Goal: Check status: Check status

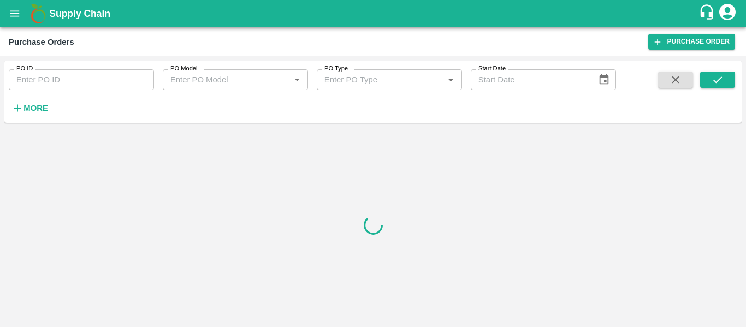
click at [43, 110] on strong "More" at bounding box center [35, 108] width 25 height 9
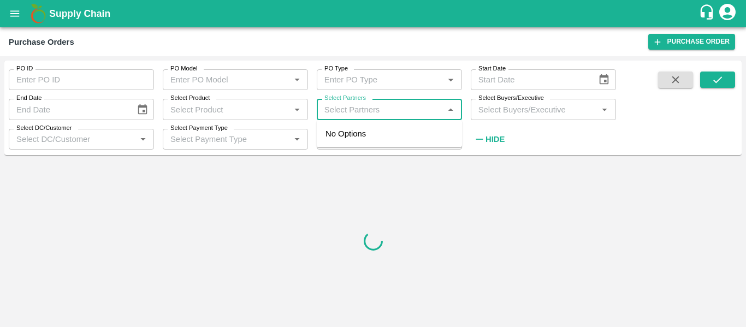
click at [355, 110] on input "Select Partners" at bounding box center [380, 109] width 121 height 14
paste input "7875947026"
type input "7875947026"
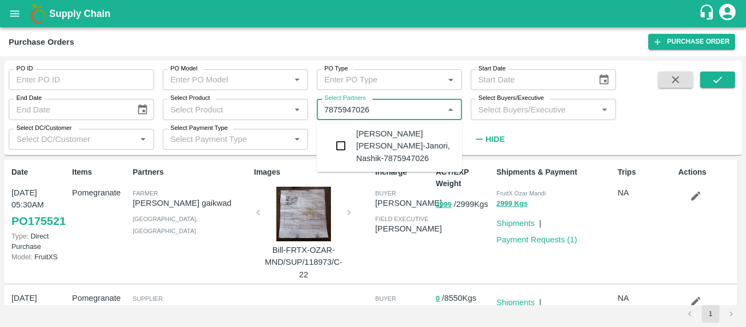
click at [379, 151] on div "Dnyaneshwar Kashinath davane-Janori, Nashik-7875947026" at bounding box center [404, 146] width 97 height 37
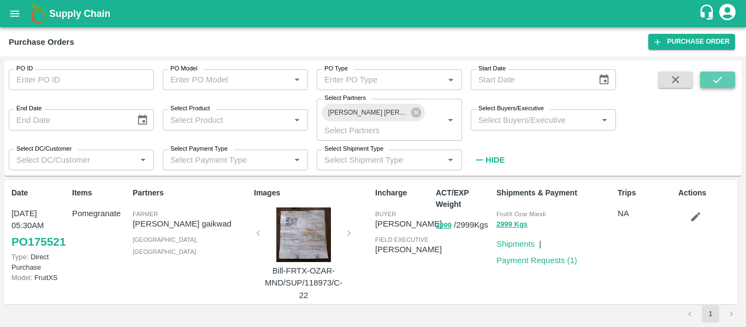
click at [719, 82] on icon "submit" at bounding box center [717, 80] width 12 height 12
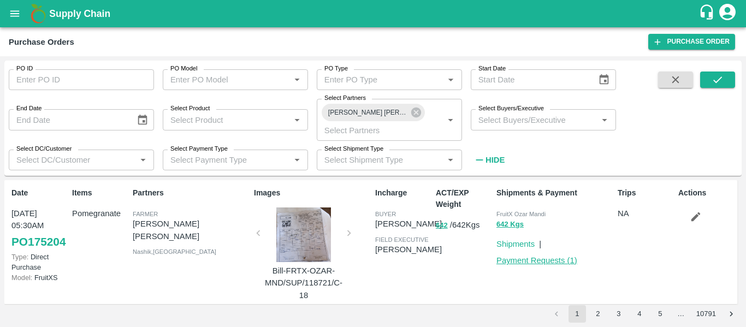
click at [529, 265] on link "Payment Requests ( 1 )" at bounding box center [536, 260] width 81 height 9
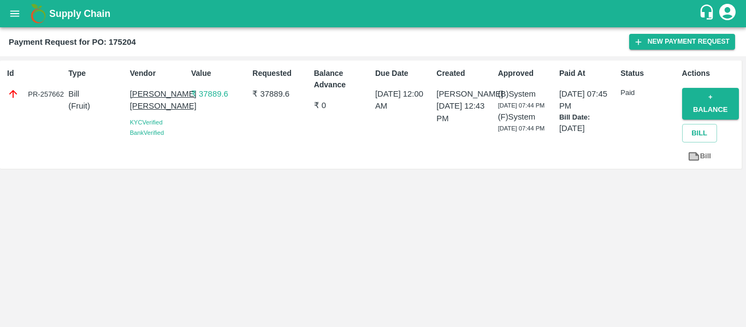
drag, startPoint x: 561, startPoint y: 90, endPoint x: 596, endPoint y: 109, distance: 39.8
click at [596, 109] on p "[DATE] 07:45 PM" at bounding box center [587, 100] width 57 height 25
click at [597, 109] on p "[DATE] 07:45 PM" at bounding box center [587, 100] width 57 height 25
drag, startPoint x: 558, startPoint y: 91, endPoint x: 597, endPoint y: 109, distance: 42.5
click at [597, 109] on p "[DATE] 07:45 PM" at bounding box center [587, 100] width 57 height 25
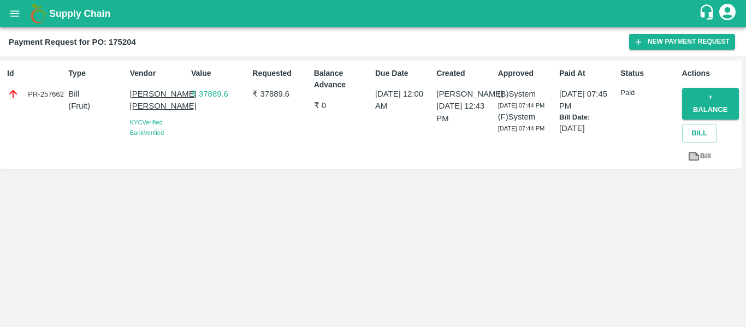
click at [597, 107] on p "[DATE] 07:45 PM" at bounding box center [587, 100] width 57 height 25
drag, startPoint x: 559, startPoint y: 91, endPoint x: 594, endPoint y: 105, distance: 37.2
click at [594, 105] on p "[DATE] 07:45 PM" at bounding box center [587, 100] width 57 height 25
drag, startPoint x: 555, startPoint y: 93, endPoint x: 603, endPoint y: 108, distance: 49.9
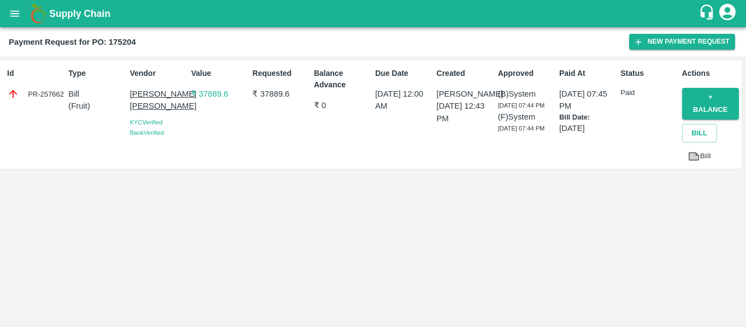
click at [603, 110] on div "Paid At [DATE] 07:45 PM Bill Date: [DATE]" at bounding box center [584, 114] width 61 height 103
click at [600, 106] on p "[DATE] 07:45 PM" at bounding box center [587, 100] width 57 height 25
drag, startPoint x: 562, startPoint y: 87, endPoint x: 593, endPoint y: 106, distance: 36.7
click at [593, 106] on div "Paid At [DATE] 07:45 PM Bill Date: [DATE]" at bounding box center [584, 114] width 61 height 103
click at [593, 106] on p "[DATE] 07:45 PM" at bounding box center [587, 100] width 57 height 25
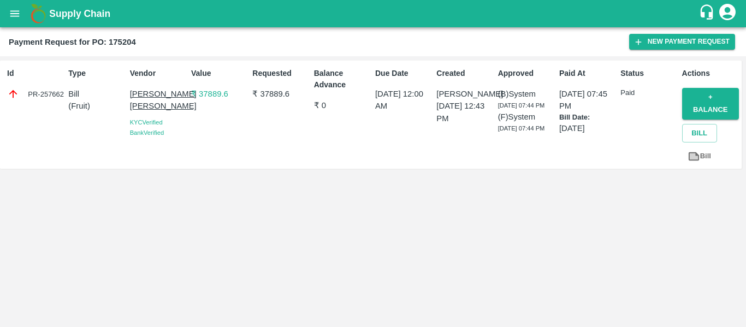
drag, startPoint x: 595, startPoint y: 106, endPoint x: 562, endPoint y: 93, distance: 35.1
click at [562, 93] on p "[DATE] 07:45 PM" at bounding box center [587, 100] width 57 height 25
click at [560, 92] on p "[DATE] 07:45 PM" at bounding box center [587, 100] width 57 height 25
drag, startPoint x: 560, startPoint y: 92, endPoint x: 593, endPoint y: 105, distance: 35.5
click at [593, 105] on p "[DATE] 07:45 PM" at bounding box center [587, 100] width 57 height 25
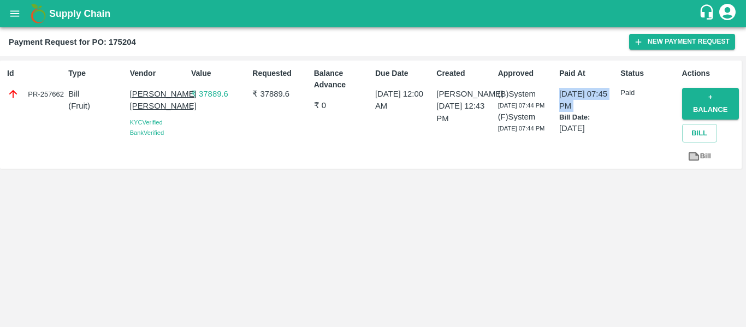
click at [593, 105] on p "[DATE] 07:45 PM" at bounding box center [587, 100] width 57 height 25
drag, startPoint x: 556, startPoint y: 87, endPoint x: 593, endPoint y: 105, distance: 40.5
click at [593, 105] on div "Paid At [DATE] 07:45 PM Bill Date: [DATE]" at bounding box center [584, 114] width 61 height 103
click at [593, 105] on p "[DATE] 07:45 PM" at bounding box center [587, 100] width 57 height 25
drag, startPoint x: 606, startPoint y: 126, endPoint x: 562, endPoint y: 92, distance: 55.7
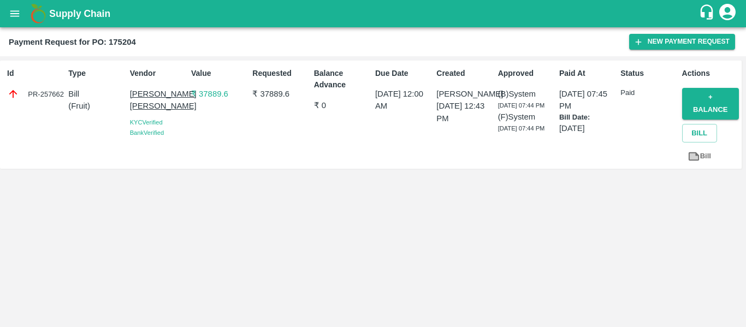
click at [562, 92] on div "[DATE] 07:45 PM Bill Date: [DATE]" at bounding box center [587, 111] width 57 height 46
click at [560, 91] on p "[DATE] 07:45 PM" at bounding box center [587, 100] width 57 height 25
drag, startPoint x: 560, startPoint y: 91, endPoint x: 604, endPoint y: 130, distance: 58.7
click at [604, 130] on div "[DATE] 07:45 PM Bill Date: [DATE]" at bounding box center [587, 111] width 57 height 46
click at [606, 131] on p "[DATE]" at bounding box center [587, 128] width 57 height 12
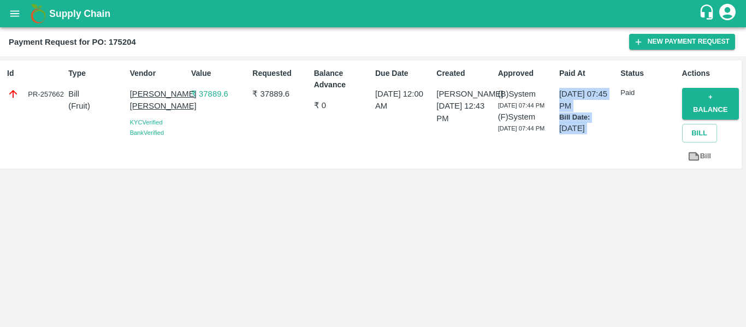
click at [606, 131] on p "[DATE]" at bounding box center [587, 128] width 57 height 12
drag, startPoint x: 606, startPoint y: 131, endPoint x: 556, endPoint y: 84, distance: 68.3
click at [558, 84] on div "Paid At [DATE] 07:45 PM Bill Date: [DATE]" at bounding box center [584, 114] width 61 height 103
click at [556, 84] on div "Paid At [DATE] 07:45 PM Bill Date: [DATE]" at bounding box center [584, 114] width 61 height 103
drag, startPoint x: 554, startPoint y: 86, endPoint x: 604, endPoint y: 132, distance: 68.0
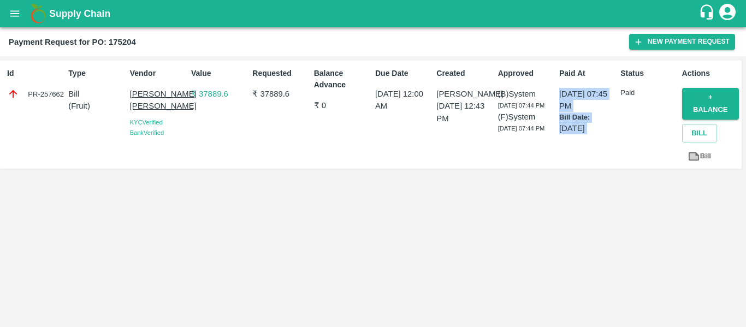
click at [604, 132] on div "Paid At [DATE] 07:45 PM Bill Date: [DATE]" at bounding box center [584, 114] width 61 height 103
click at [604, 132] on p "[DATE]" at bounding box center [587, 128] width 57 height 12
drag, startPoint x: 604, startPoint y: 132, endPoint x: 5, endPoint y: 43, distance: 605.3
click at [5, 43] on main "Payment Request for PO: 175204 New Payment Request Id PR-257662 Type Bill ( Fru…" at bounding box center [373, 177] width 746 height 300
click at [5, 43] on div "Payment Request for PO: 175204 New Payment Request" at bounding box center [373, 41] width 746 height 29
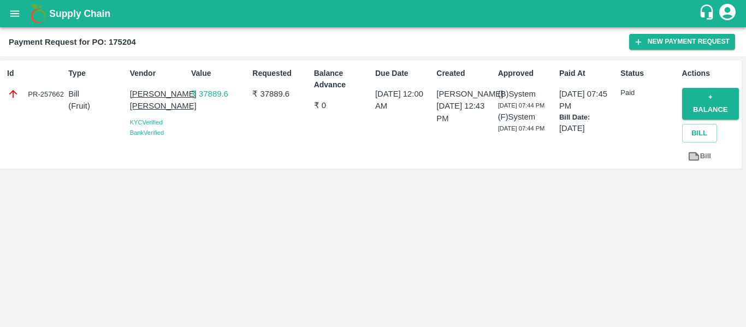
click at [156, 45] on div "Payment Request for PO: 175204" at bounding box center [319, 42] width 620 height 14
